Goal: Find specific page/section: Find specific page/section

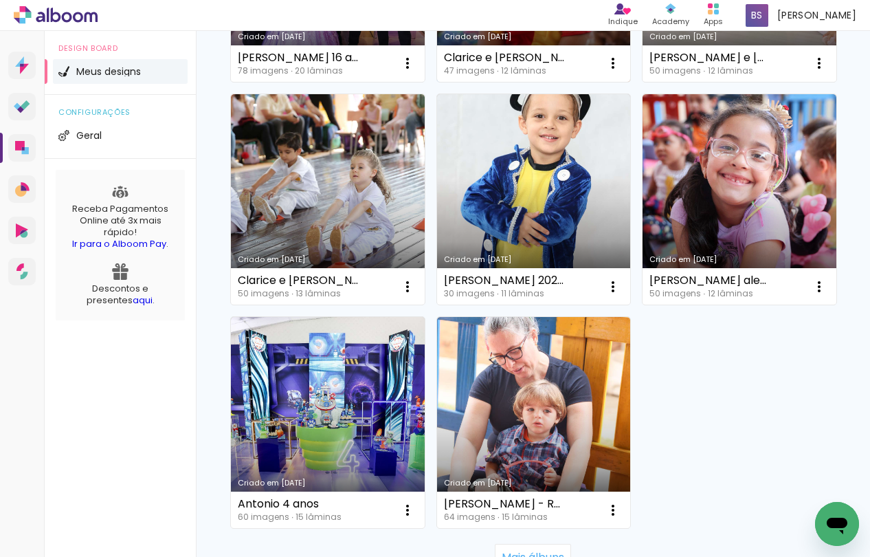
scroll to position [1773, 0]
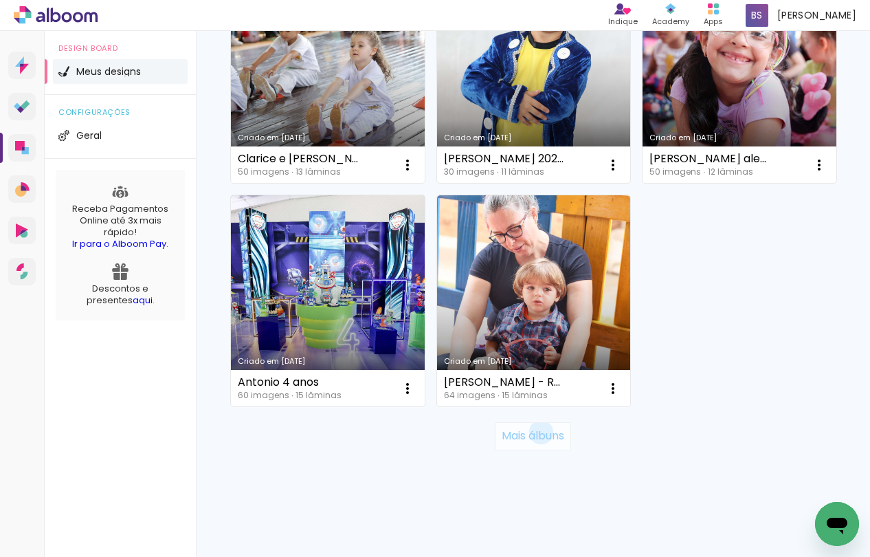
click at [0, 0] on slot "Mais álbuns" at bounding box center [0, 0] width 0 height 0
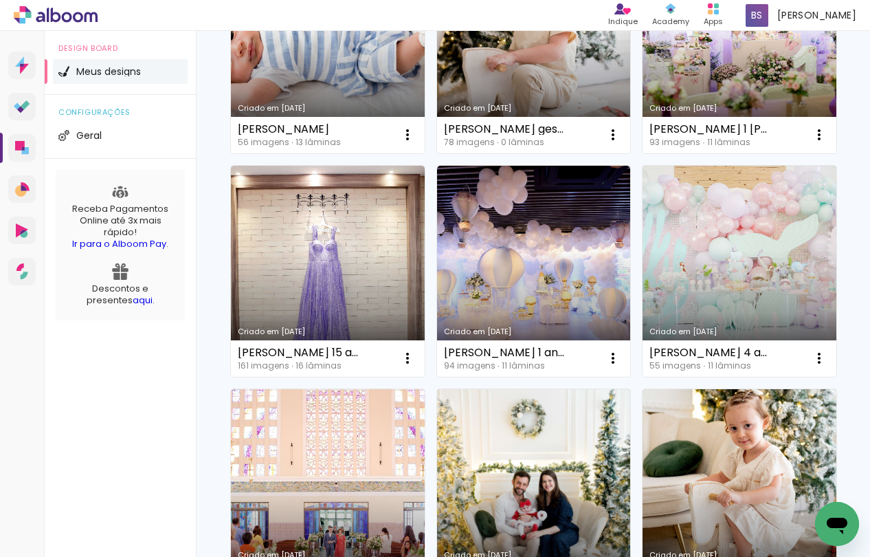
scroll to position [2290, 0]
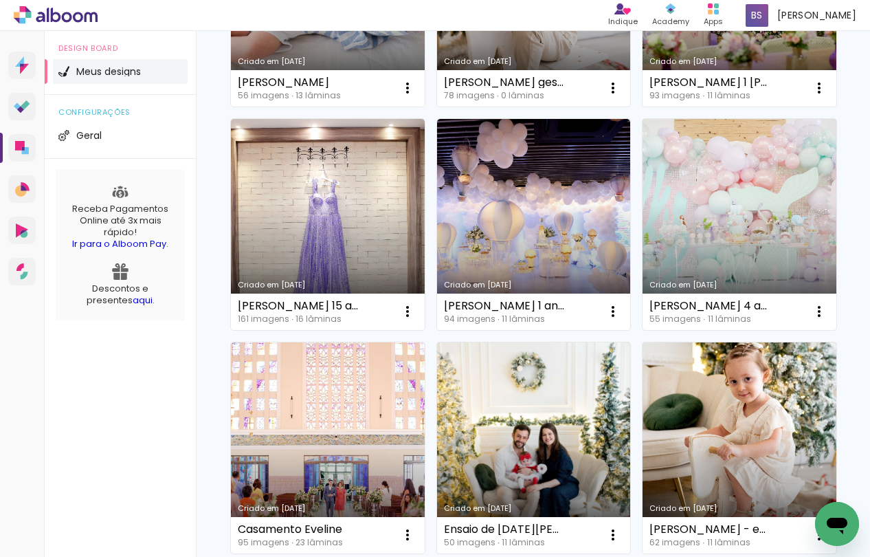
click at [351, 421] on link "Criado em [DATE]" at bounding box center [328, 447] width 194 height 211
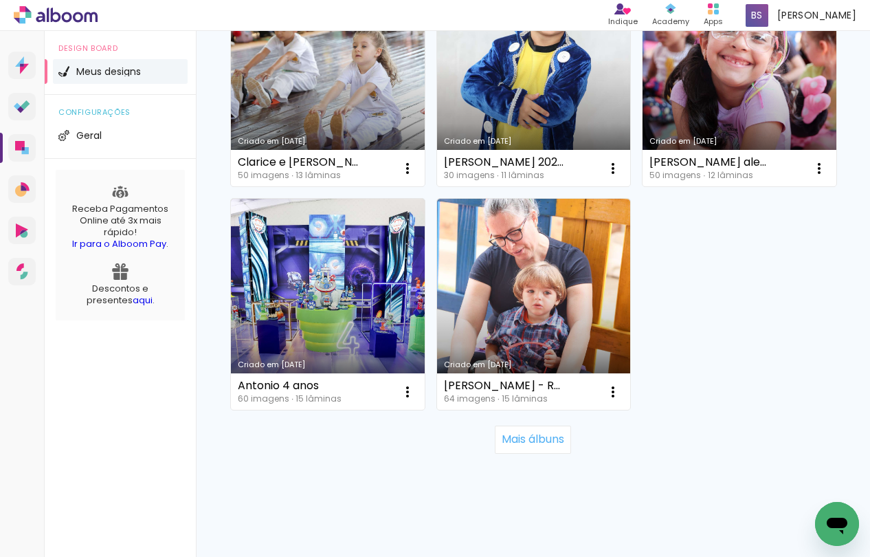
scroll to position [1761, 0]
